Goal: Task Accomplishment & Management: Manage account settings

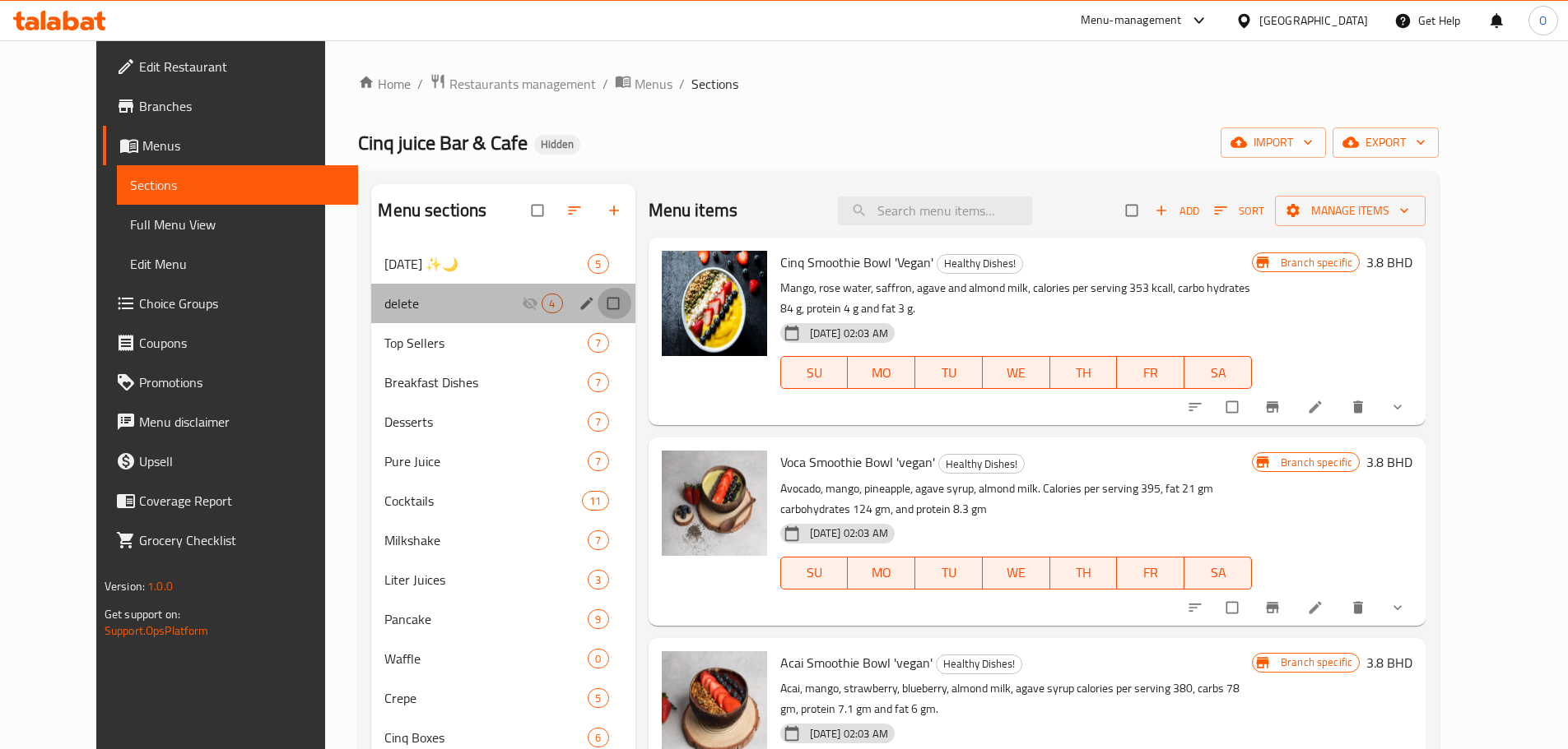
click at [598, 308] on input "Menu sections" at bounding box center [614, 303] width 34 height 31
checkbox input "true"
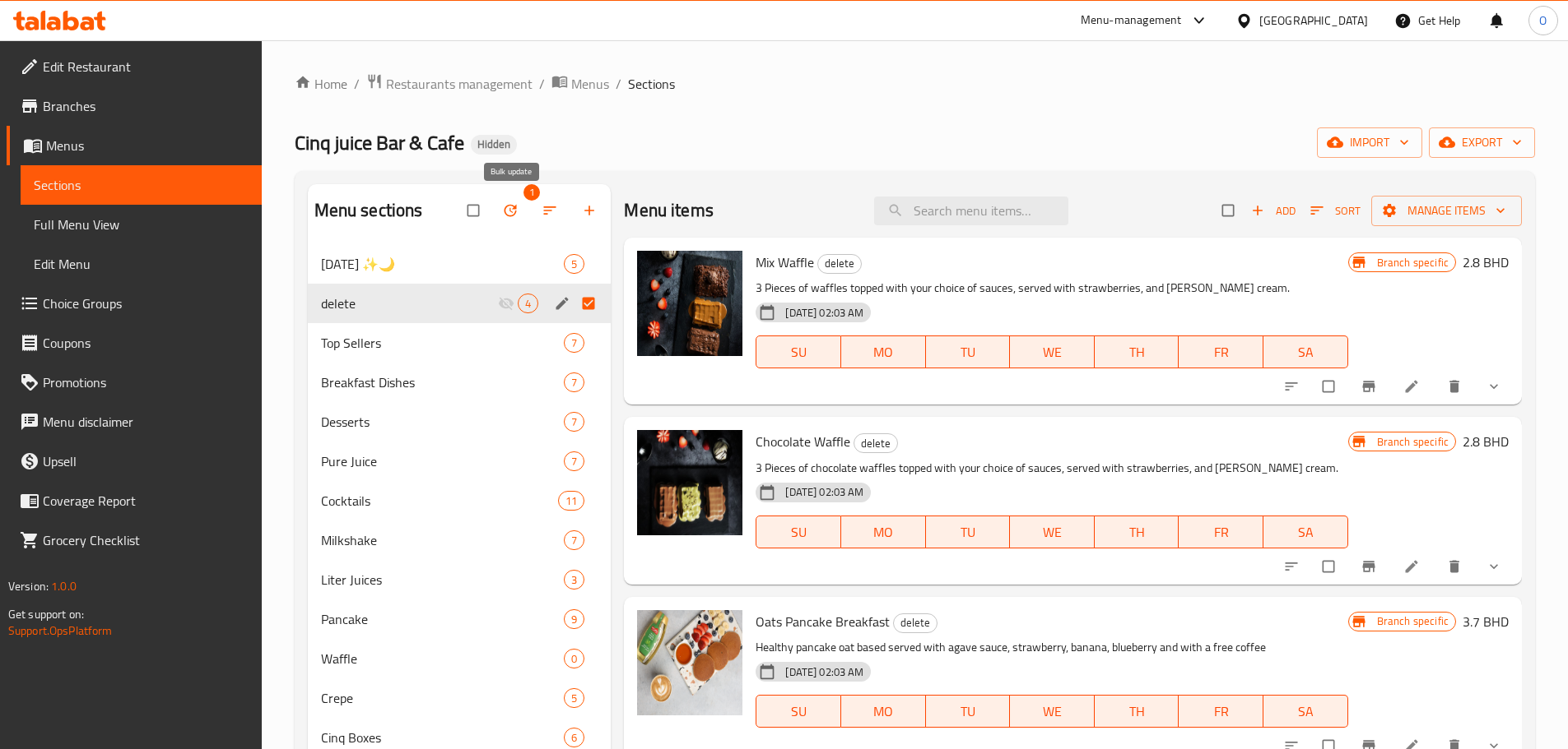
click at [517, 211] on icon "button" at bounding box center [510, 210] width 17 height 17
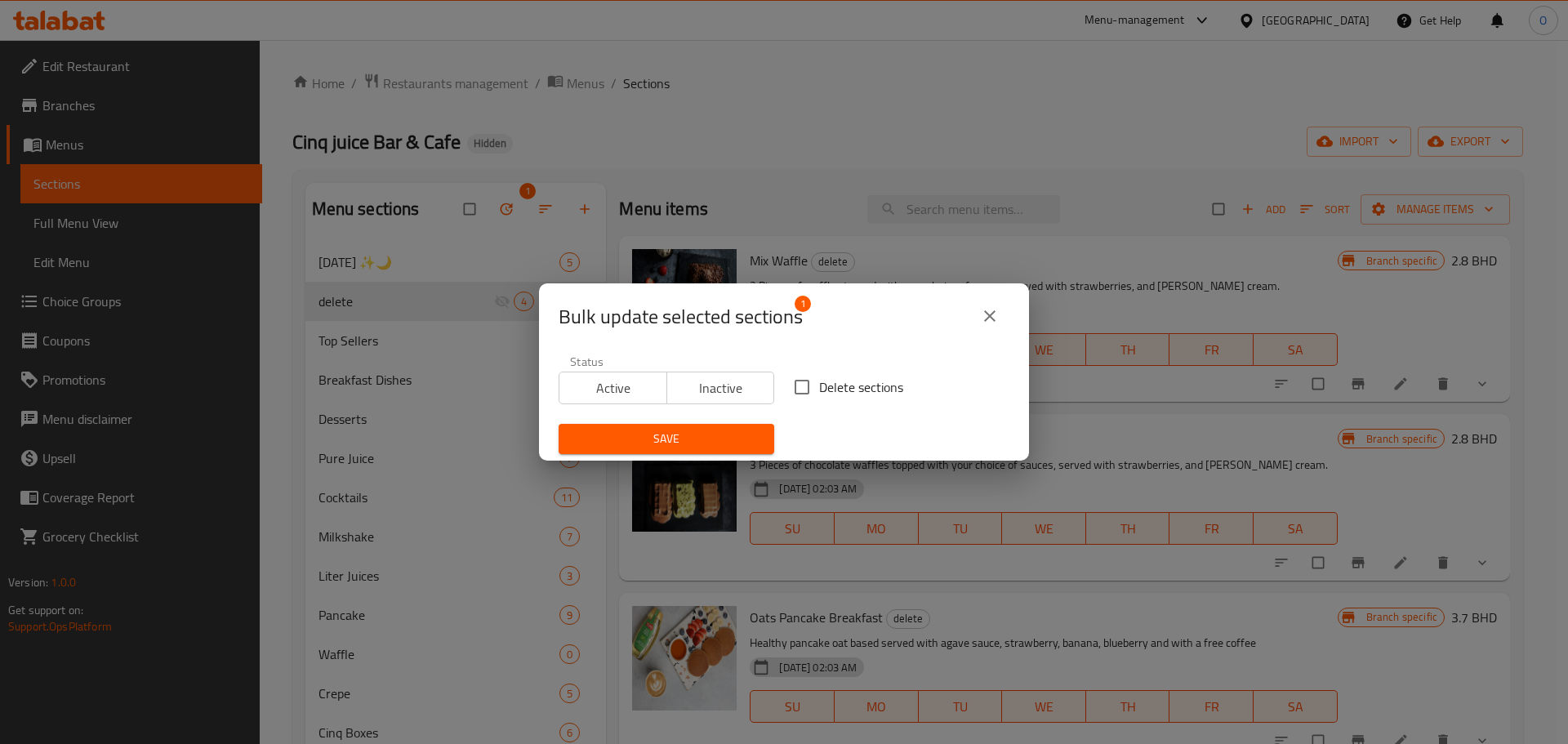
click at [836, 389] on span "Delete sections" at bounding box center [861, 388] width 84 height 19
click at [819, 389] on input "Delete sections" at bounding box center [802, 387] width 34 height 34
checkbox input "true"
click at [700, 446] on span "Save" at bounding box center [666, 439] width 189 height 20
